Goal: Find specific page/section: Find specific page/section

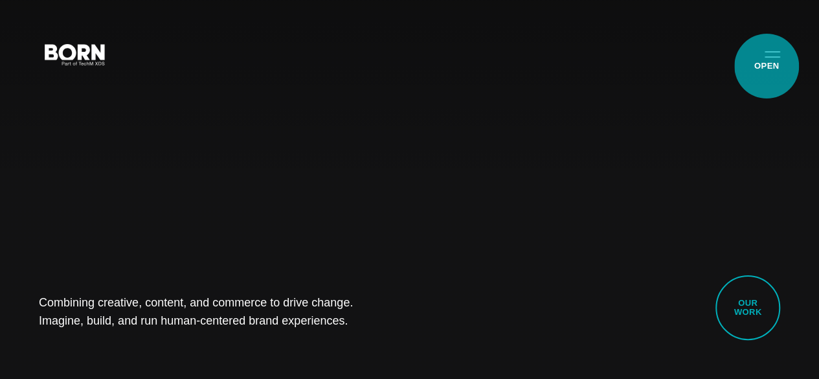
click at [767, 66] on button "Primary Menu" at bounding box center [772, 53] width 31 height 27
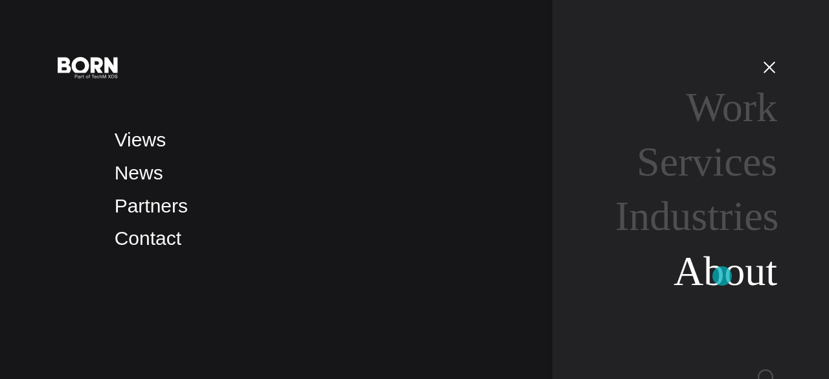
click at [722, 276] on link "About" at bounding box center [726, 271] width 104 height 46
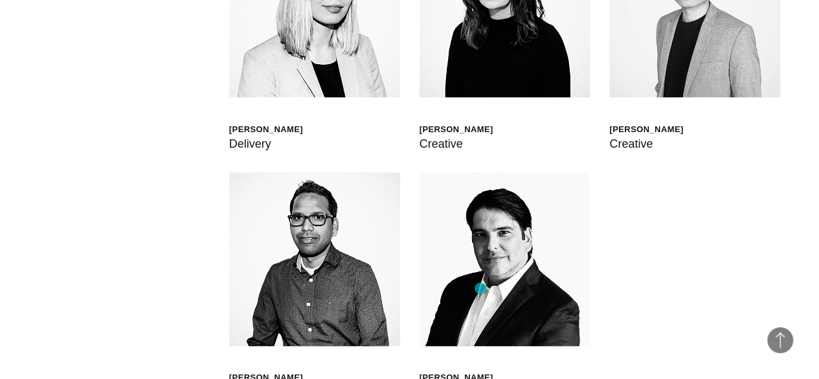
scroll to position [3086, 0]
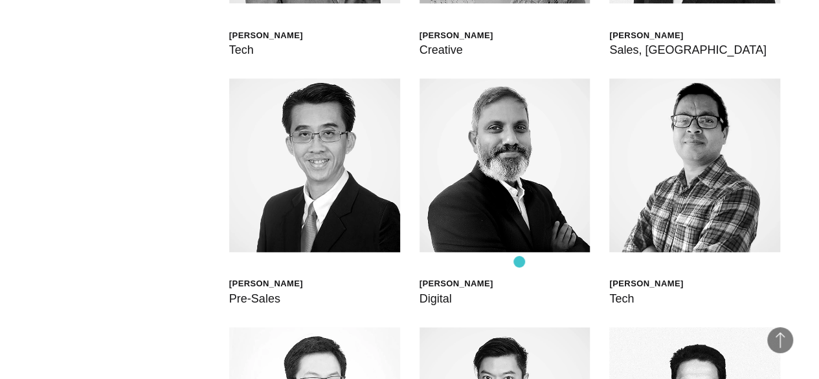
scroll to position [3178, 0]
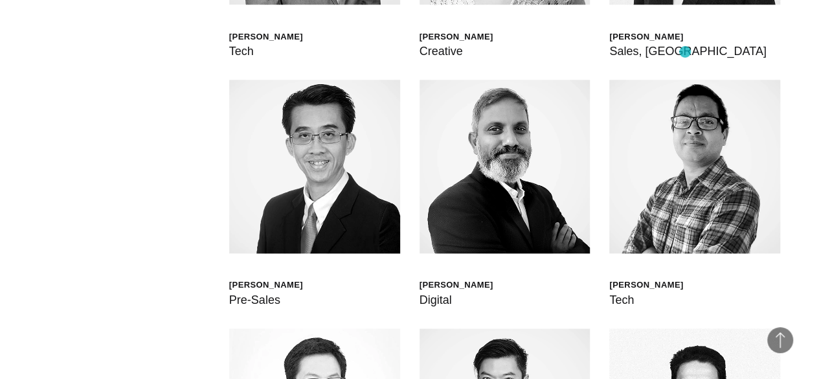
click at [685, 52] on div "[PERSON_NAME] Global Head of Born XDS [PERSON_NAME] Chief Delivery Officer [PER…" at bounding box center [410, 328] width 742 height 1071
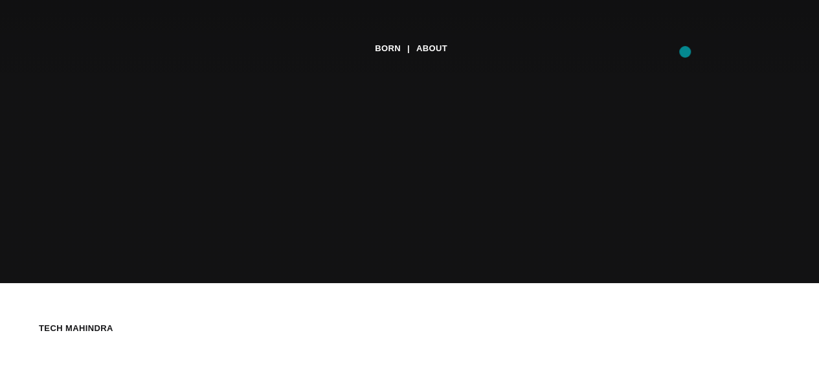
scroll to position [0, 0]
